Goal: Navigation & Orientation: Find specific page/section

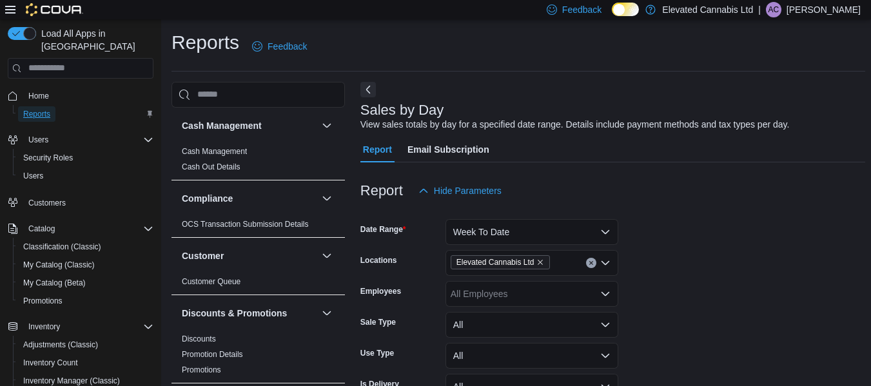
click at [36, 109] on span "Reports" at bounding box center [36, 114] width 27 height 10
click at [36, 91] on span "Home" at bounding box center [38, 96] width 21 height 10
